Goal: Use online tool/utility: Utilize a website feature to perform a specific function

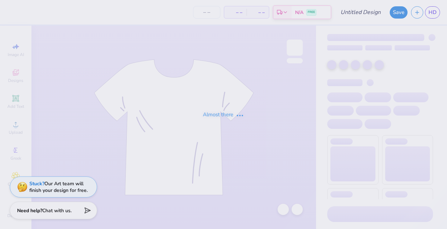
type input "take note fall tees"
type input "20"
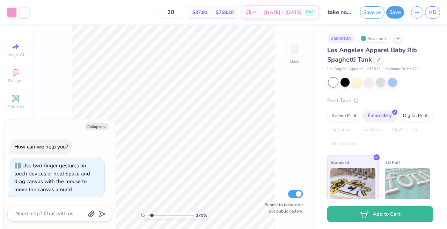
type input "1.76"
type textarea "x"
type input "1.82"
type textarea "x"
type input "1"
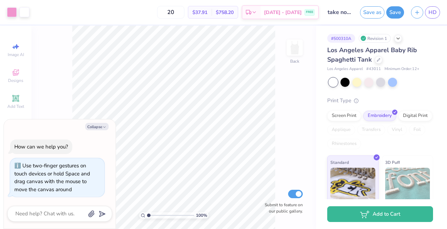
drag, startPoint x: 149, startPoint y: 215, endPoint x: 136, endPoint y: 215, distance: 12.6
click at [147, 215] on input "range" at bounding box center [170, 215] width 47 height 6
